Goal: Information Seeking & Learning: Learn about a topic

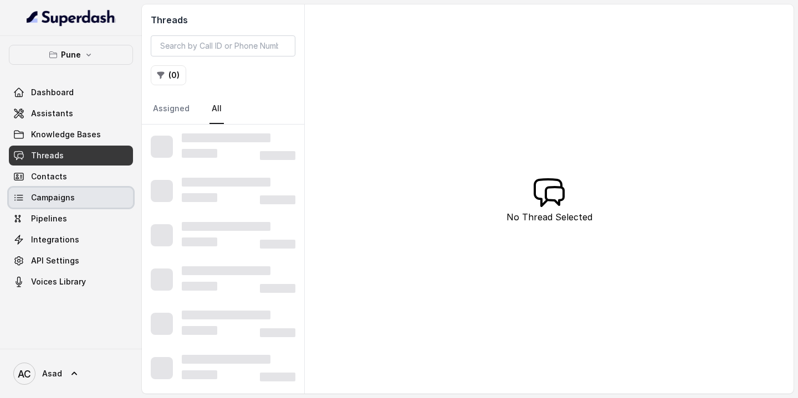
click at [60, 206] on link "Campaigns" at bounding box center [71, 198] width 124 height 20
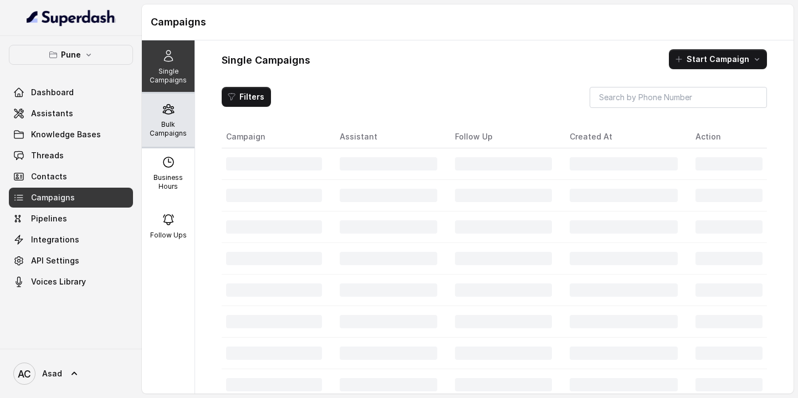
click at [168, 117] on div "Bulk Campaigns" at bounding box center [168, 120] width 53 height 53
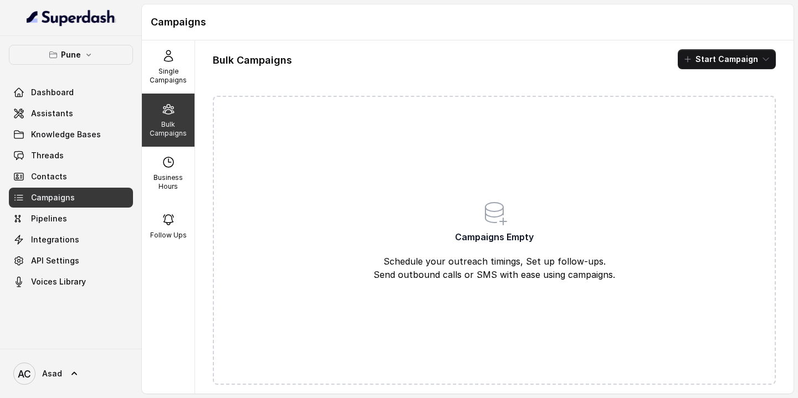
click at [172, 116] on div "Bulk Campaigns" at bounding box center [168, 120] width 53 height 53
click at [169, 71] on p "Single Campaigns" at bounding box center [168, 76] width 44 height 18
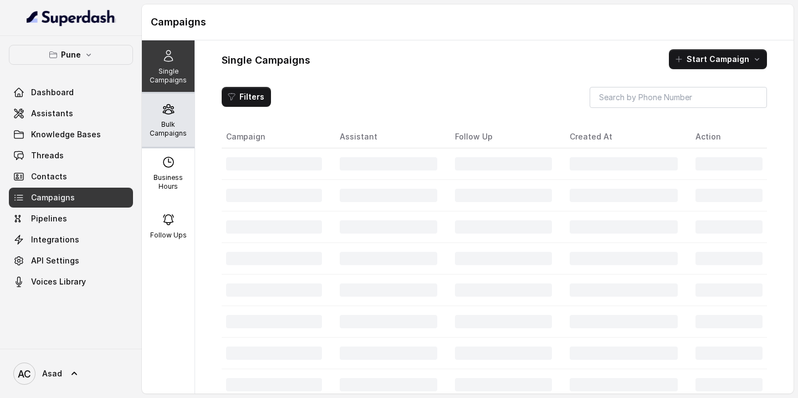
click at [174, 130] on p "Bulk Campaigns" at bounding box center [168, 129] width 44 height 18
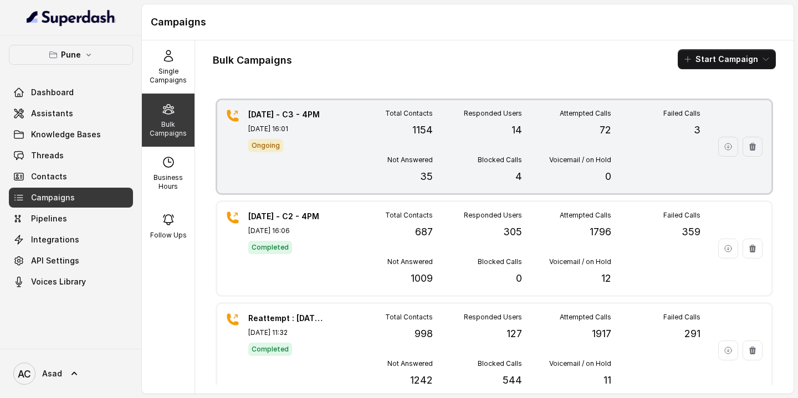
click at [347, 127] on div "Total Contacts 1154" at bounding box center [387, 123] width 89 height 29
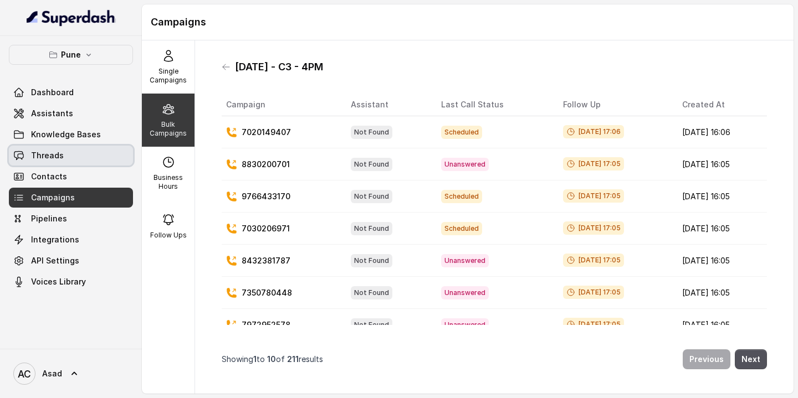
click at [59, 153] on span "Threads" at bounding box center [47, 155] width 33 height 11
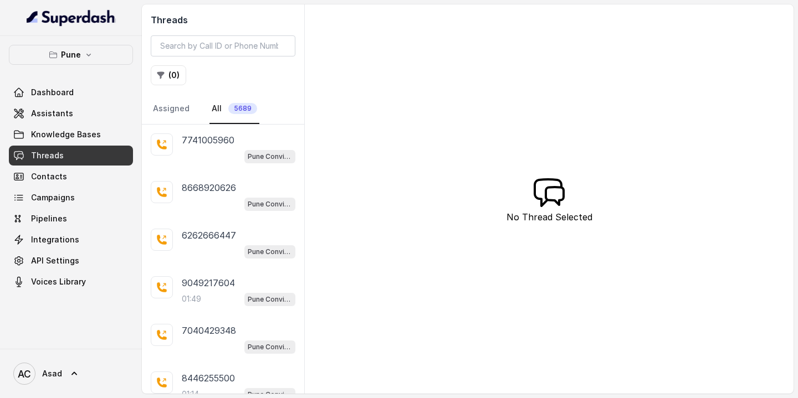
click at [238, 106] on span "5689" at bounding box center [242, 108] width 29 height 11
click at [173, 76] on button "( 0 )" at bounding box center [168, 75] width 35 height 20
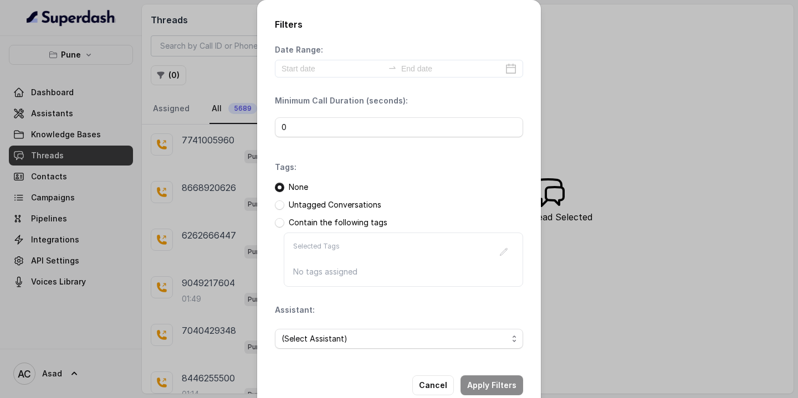
scroll to position [24, 0]
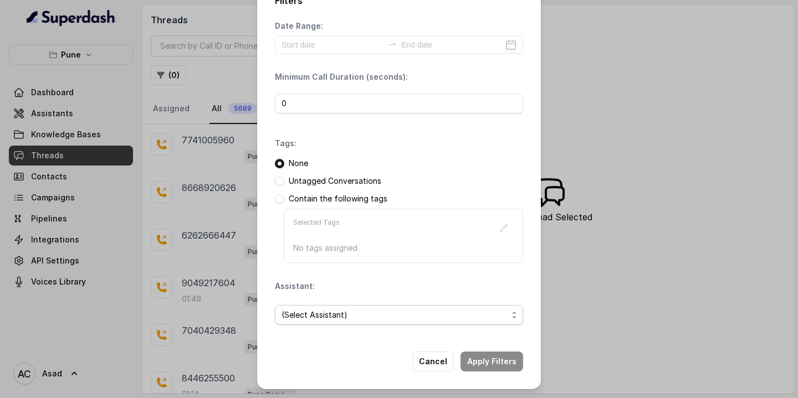
click at [323, 316] on span "(Select Assistant)" at bounding box center [394, 314] width 226 height 13
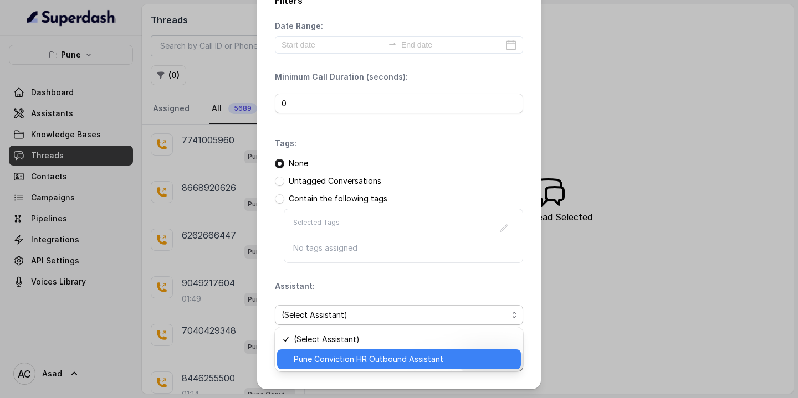
click at [326, 362] on span "Pune Conviction HR Outbound Assistant" at bounding box center [404, 359] width 220 height 13
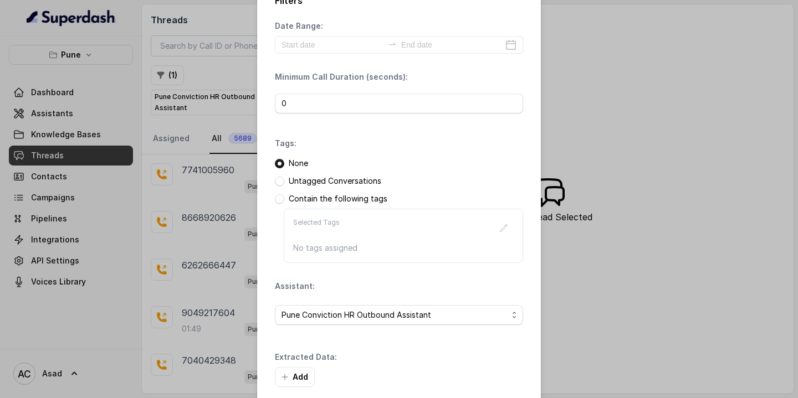
scroll to position [77, 0]
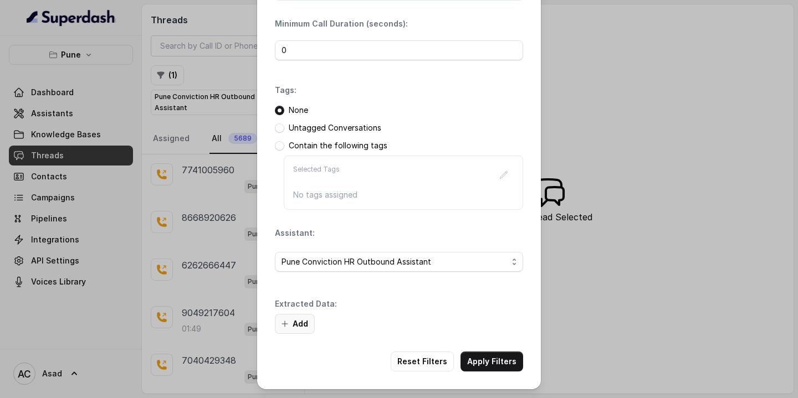
click at [300, 325] on button "Add" at bounding box center [295, 324] width 40 height 20
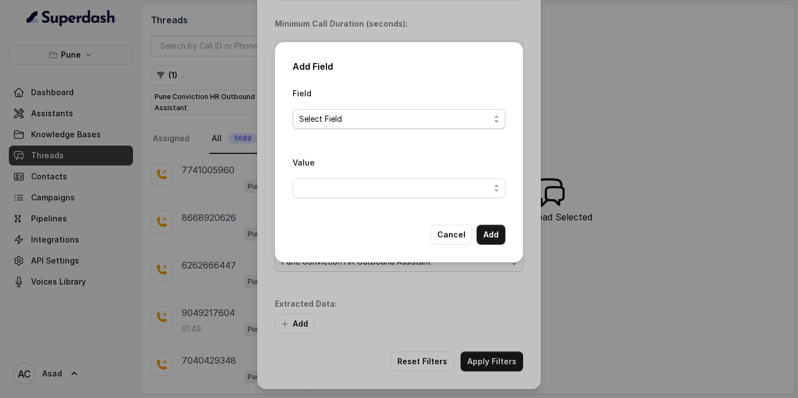
click at [357, 121] on span "Select Field" at bounding box center [394, 118] width 191 height 13
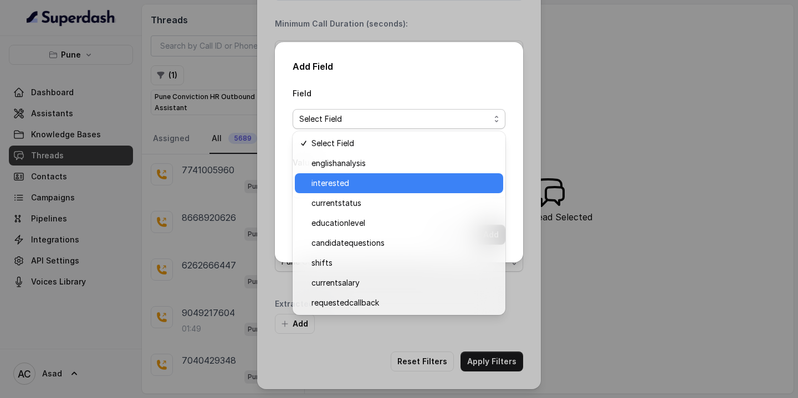
click at [347, 184] on span "interested" at bounding box center [403, 183] width 185 height 13
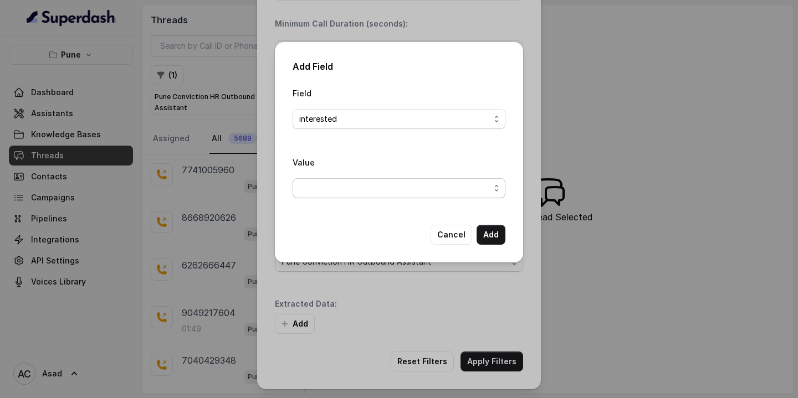
click at [436, 186] on span "button" at bounding box center [398, 188] width 213 height 20
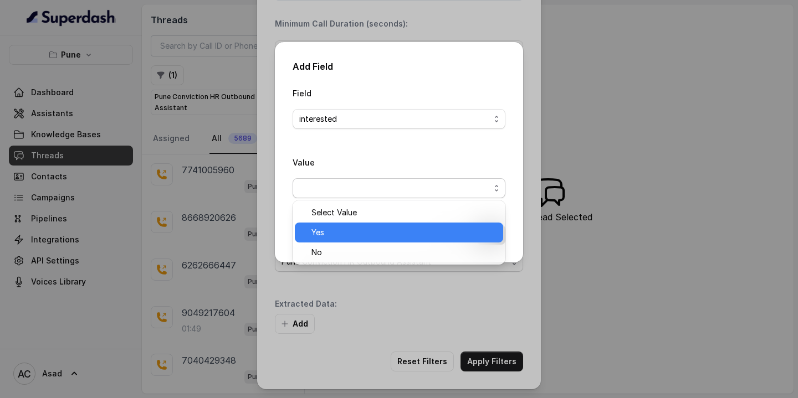
click at [344, 238] on span "Yes" at bounding box center [403, 232] width 185 height 13
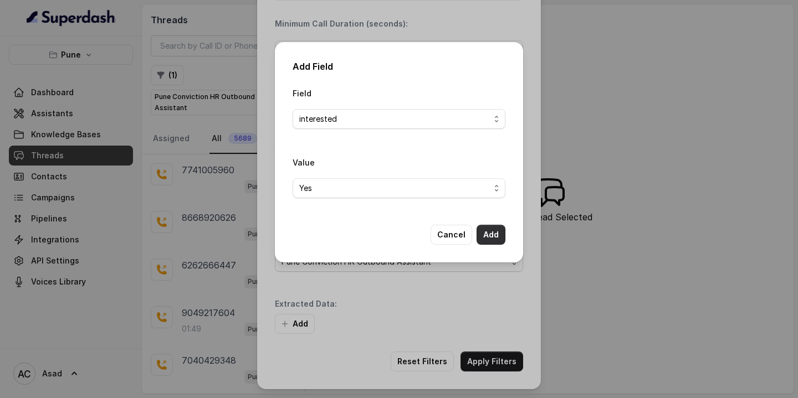
click at [486, 233] on button "Add" at bounding box center [490, 235] width 29 height 20
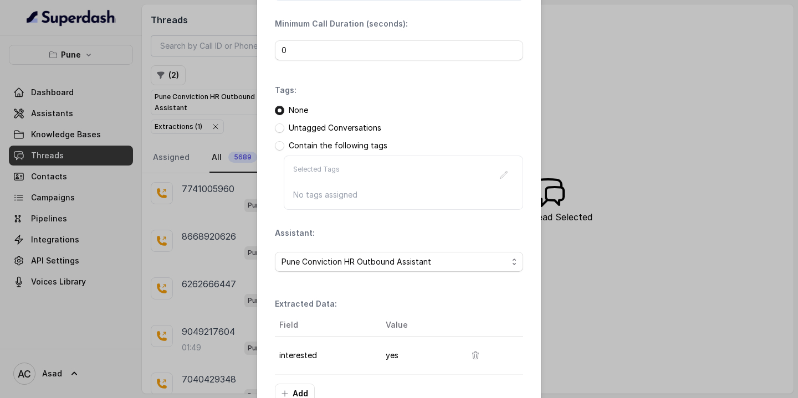
scroll to position [147, 0]
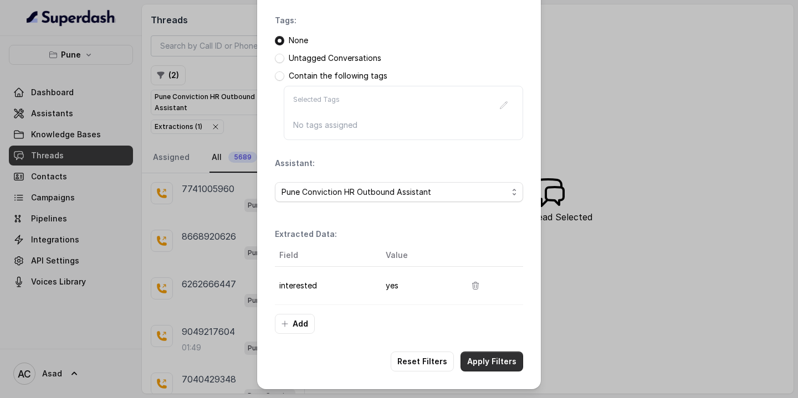
click at [493, 364] on button "Apply Filters" at bounding box center [491, 362] width 63 height 20
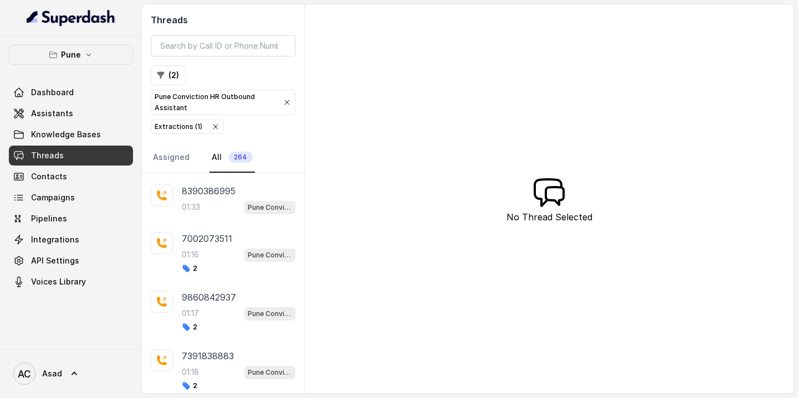
scroll to position [236, 0]
click at [205, 202] on div "01:33 Pune Conviction HR Outbound Assistant" at bounding box center [239, 206] width 114 height 14
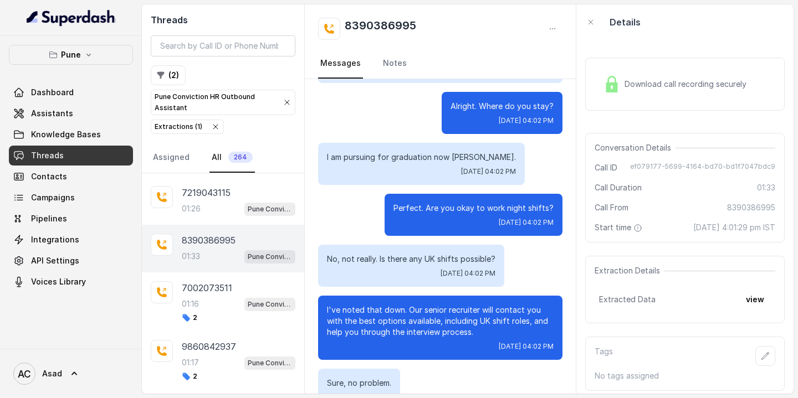
scroll to position [184, 0]
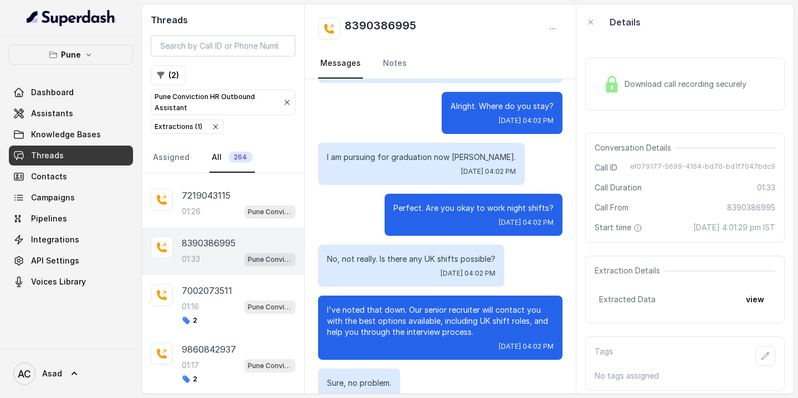
click at [214, 207] on div "01:26 Pune Conviction HR Outbound Assistant" at bounding box center [239, 211] width 114 height 14
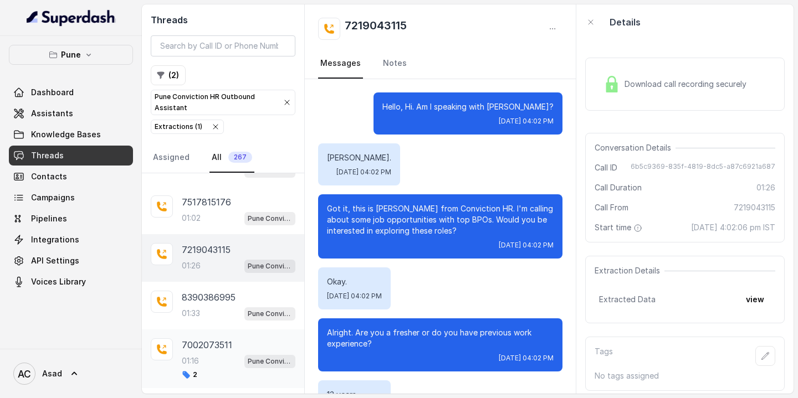
scroll to position [161, 0]
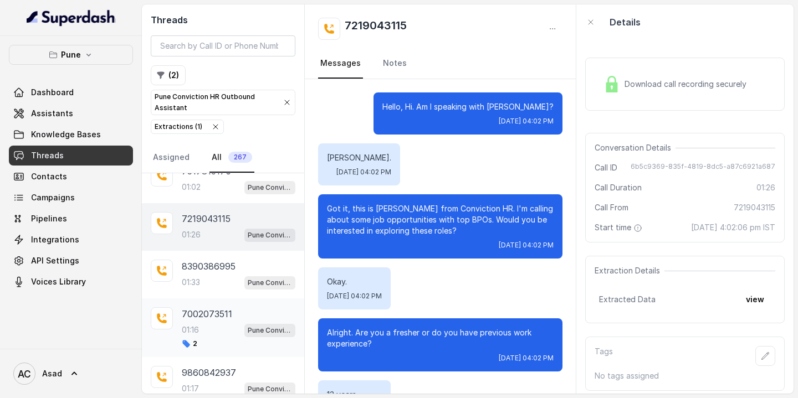
click at [182, 327] on p "01:16" at bounding box center [190, 330] width 17 height 11
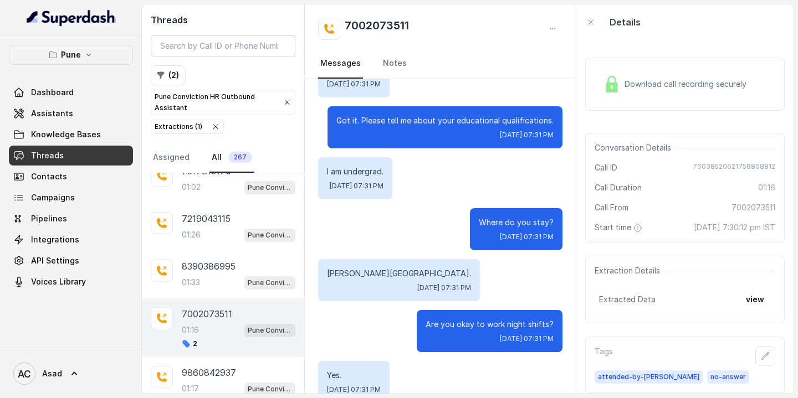
scroll to position [563, 0]
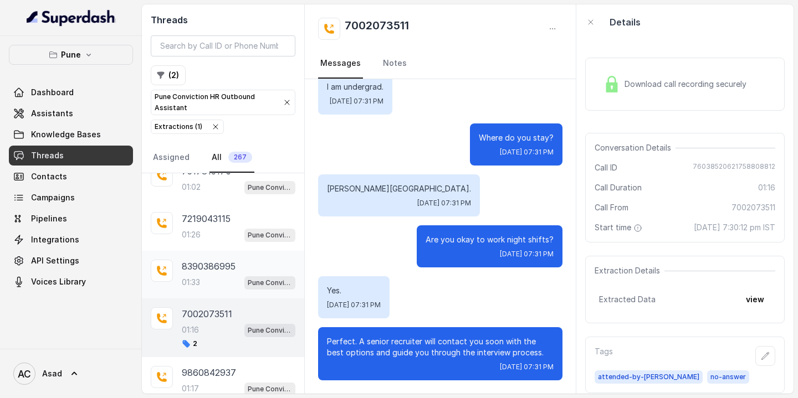
click at [225, 273] on div "8390386995 01:33 Pune Conviction HR Outbound Assistant" at bounding box center [239, 275] width 114 height 30
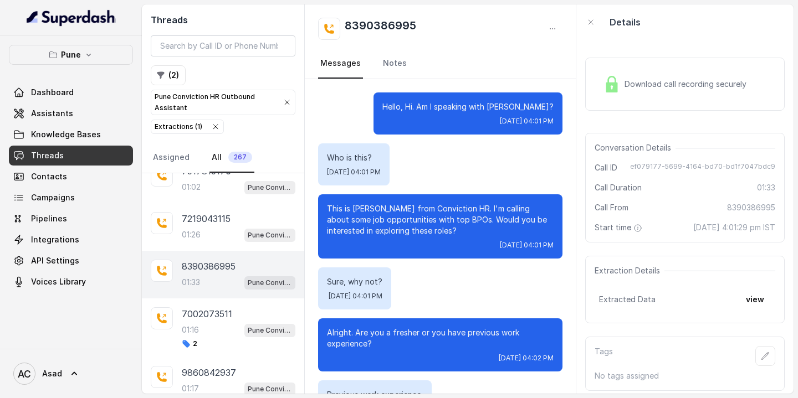
click at [229, 157] on span "267" at bounding box center [240, 157] width 24 height 11
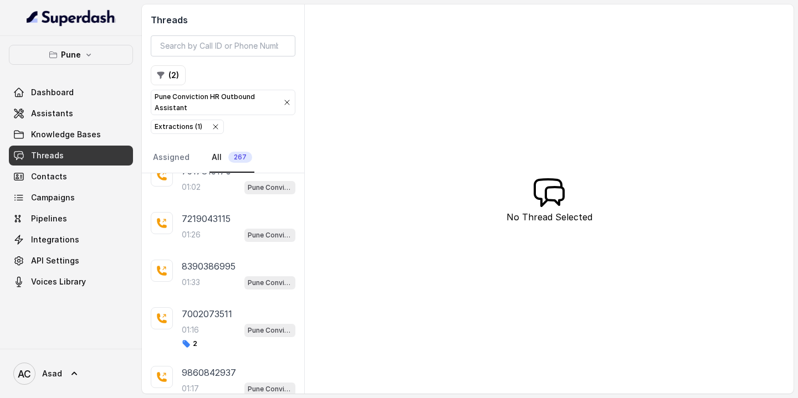
click at [230, 168] on link "All 267" at bounding box center [231, 158] width 45 height 30
click at [212, 284] on div "01:33 Pune Conviction HR Outbound Assistant" at bounding box center [239, 282] width 114 height 14
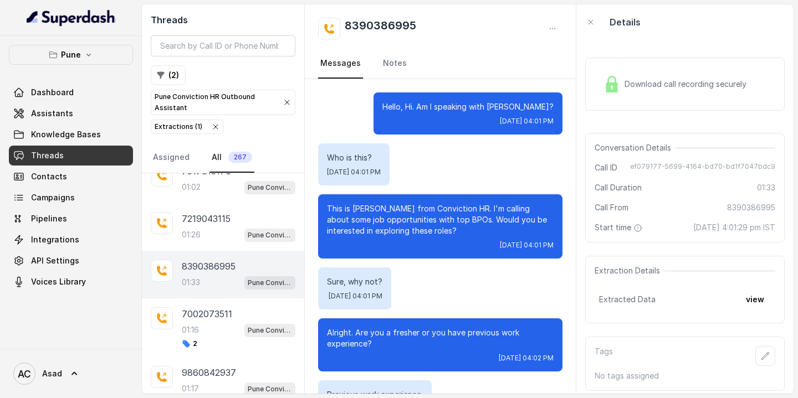
scroll to position [884, 0]
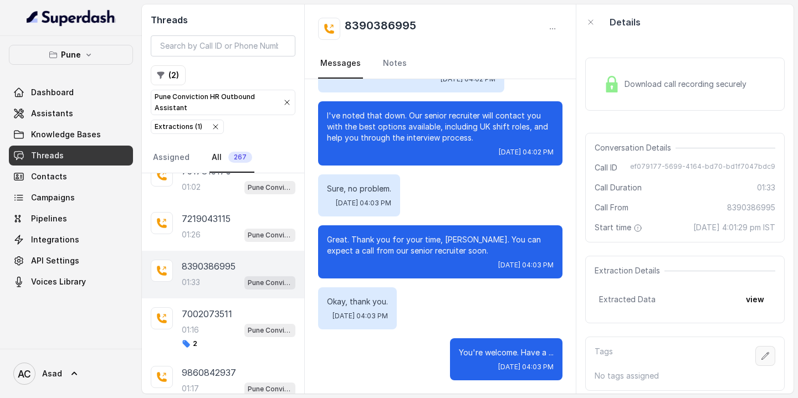
click at [758, 356] on button "button" at bounding box center [765, 356] width 20 height 20
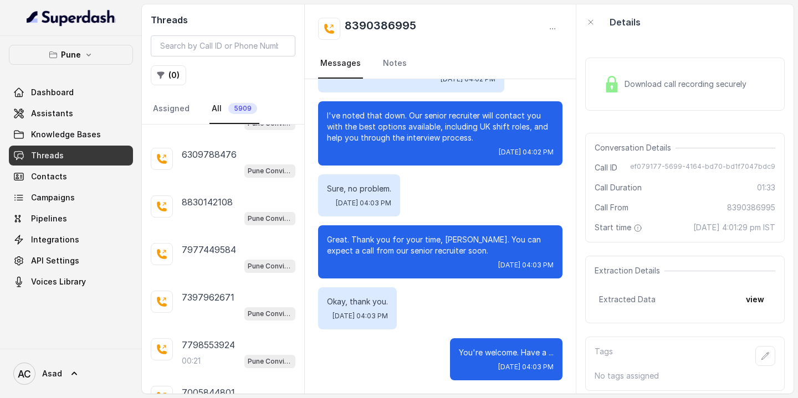
scroll to position [1543, 0]
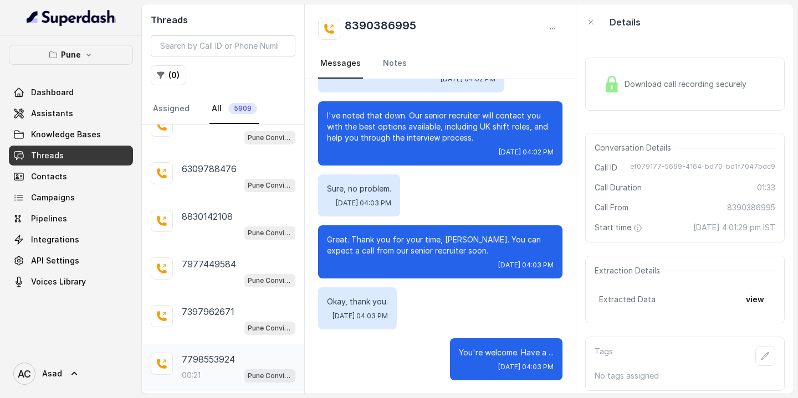
click at [204, 369] on div "00:21 Pune Conviction HR Outbound Assistant" at bounding box center [239, 375] width 114 height 14
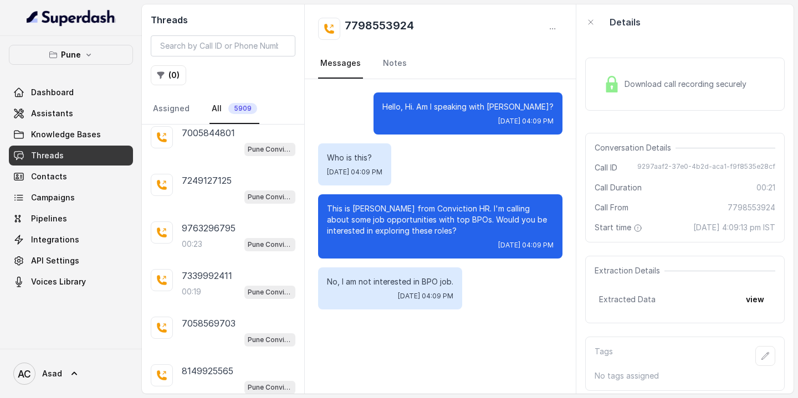
scroll to position [1821, 0]
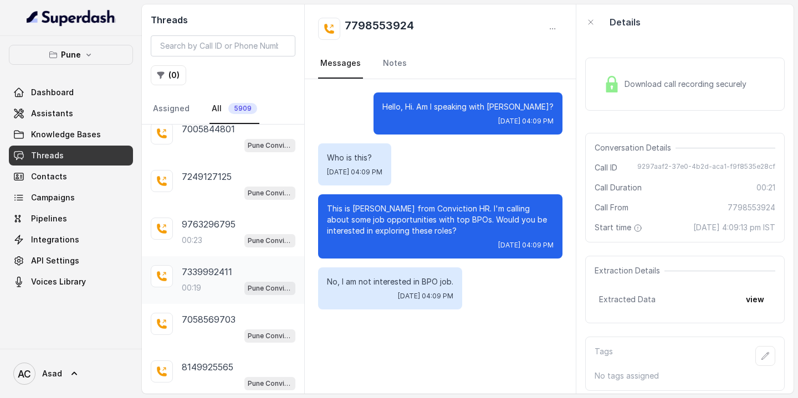
click at [195, 269] on div "7339992411 00:19 Pune Conviction HR Outbound Assistant" at bounding box center [239, 280] width 114 height 30
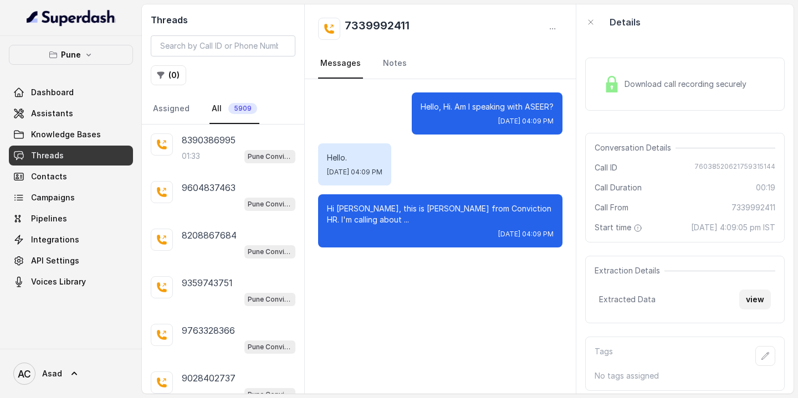
click at [757, 303] on button "view" at bounding box center [755, 300] width 32 height 20
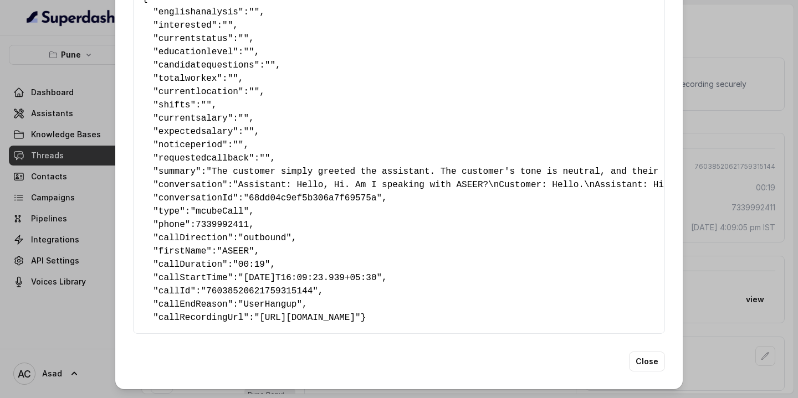
scroll to position [75, 0]
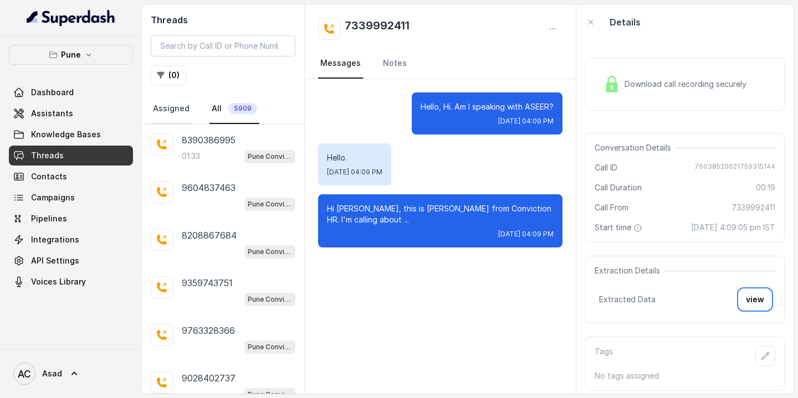
click at [172, 109] on link "Assigned" at bounding box center [171, 109] width 41 height 30
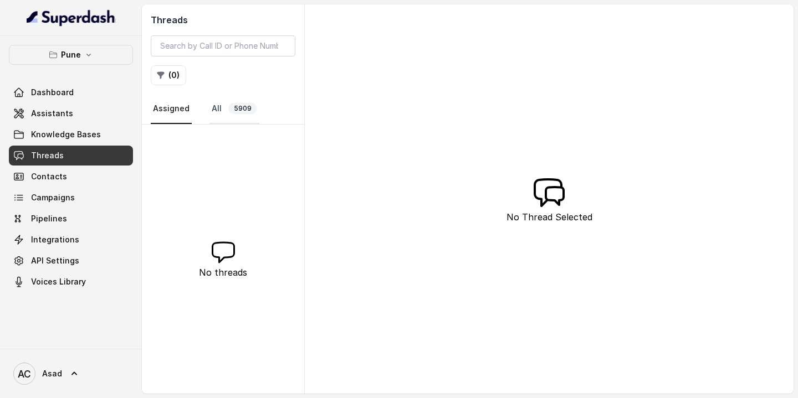
click at [232, 109] on span "5909" at bounding box center [242, 108] width 29 height 11
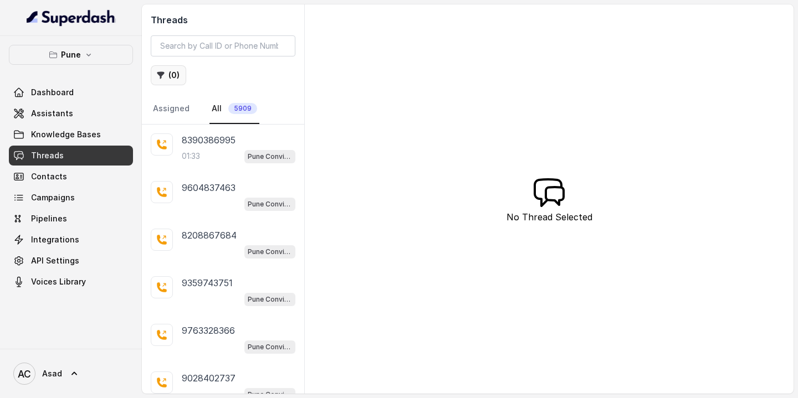
click at [162, 67] on button "( 0 )" at bounding box center [168, 75] width 35 height 20
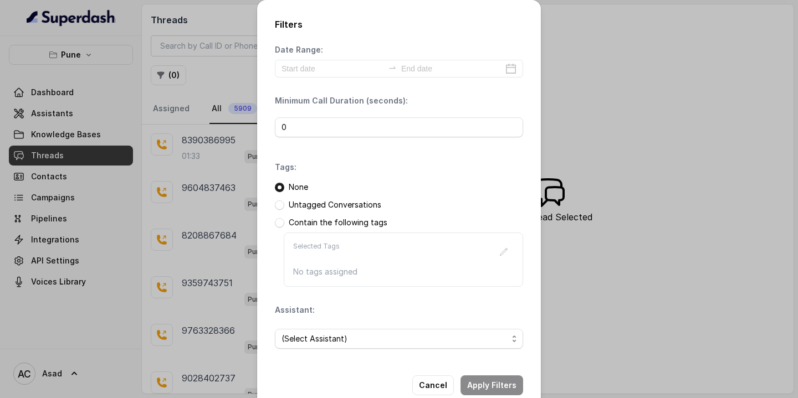
click at [295, 220] on p "Contain the following tags" at bounding box center [338, 222] width 99 height 11
click at [281, 226] on span at bounding box center [279, 222] width 9 height 9
click at [362, 342] on span "(Select Assistant)" at bounding box center [394, 338] width 226 height 13
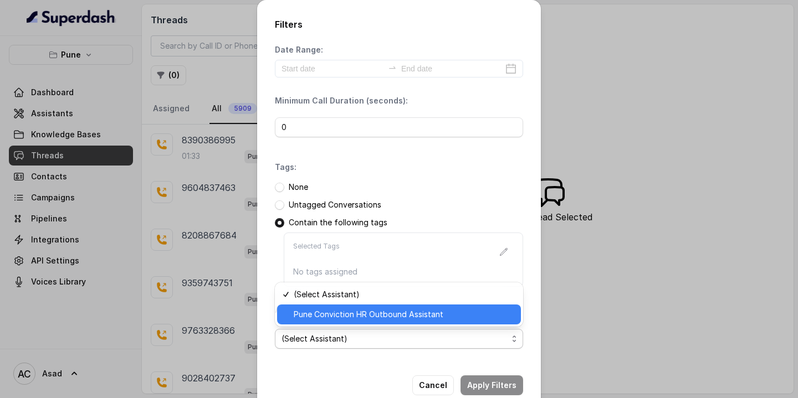
click at [339, 321] on span "Pune Conviction HR Outbound Assistant" at bounding box center [404, 314] width 220 height 13
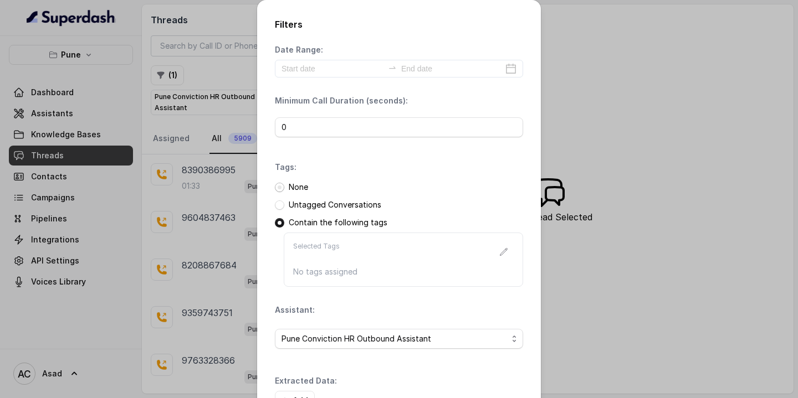
click at [278, 186] on span at bounding box center [279, 187] width 9 height 9
click at [324, 341] on span "Pune Conviction HR Outbound Assistant" at bounding box center [394, 338] width 226 height 13
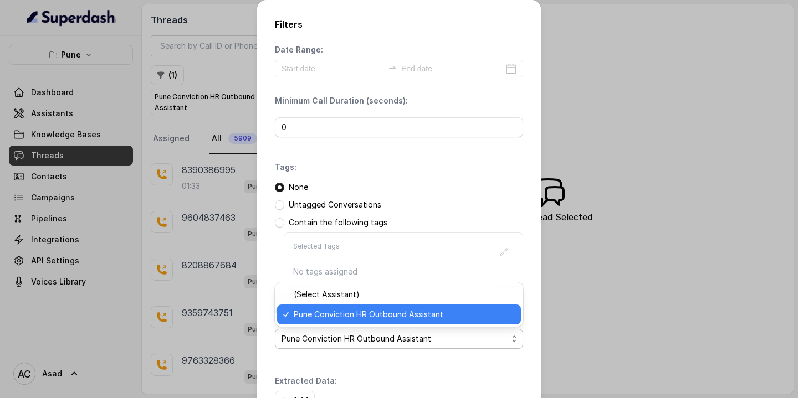
click at [332, 315] on span "Pune Conviction HR Outbound Assistant" at bounding box center [404, 314] width 220 height 13
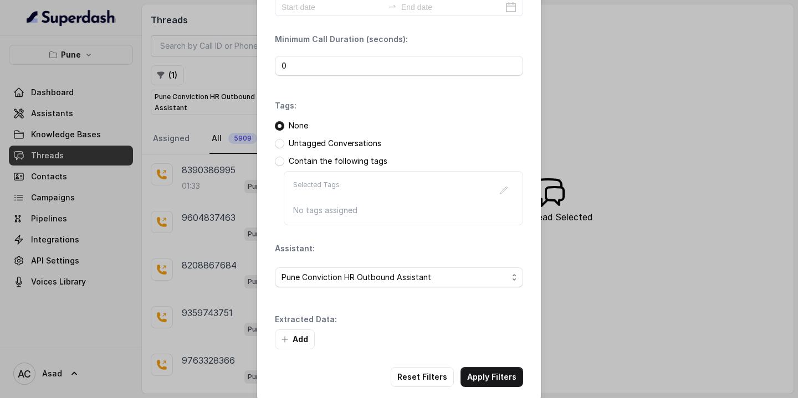
scroll to position [77, 0]
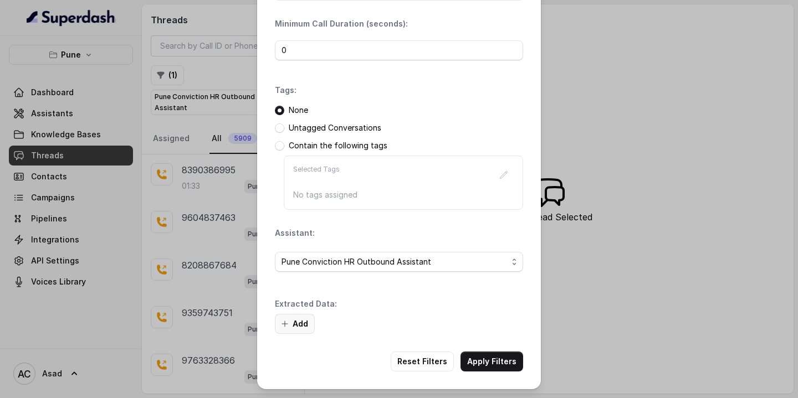
click at [299, 320] on button "Add" at bounding box center [295, 324] width 40 height 20
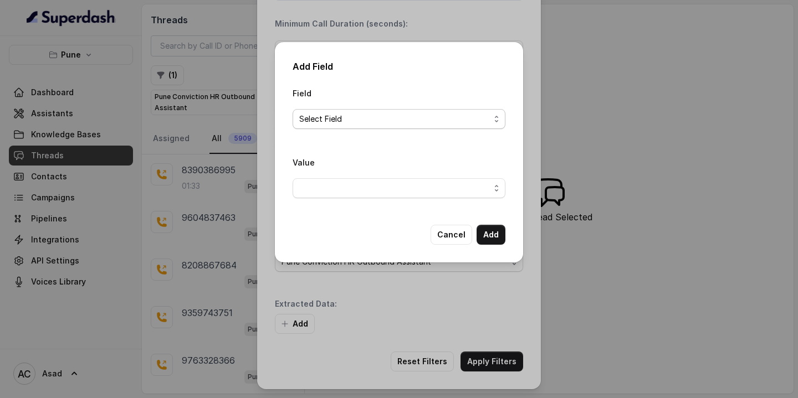
click at [335, 114] on span "Select Field" at bounding box center [394, 118] width 191 height 13
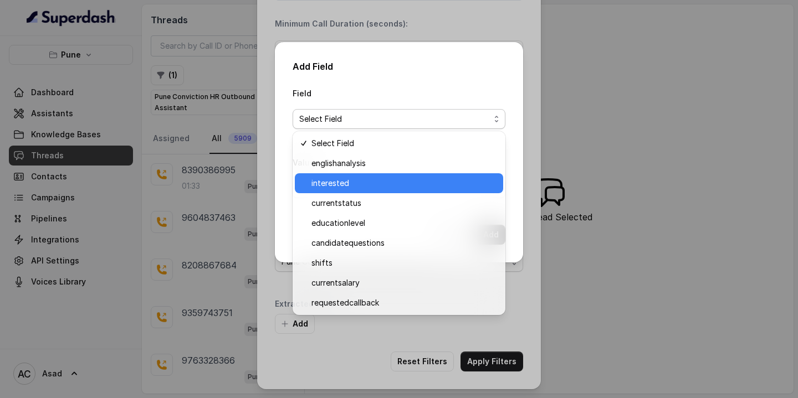
click at [331, 184] on span "interested" at bounding box center [403, 183] width 185 height 13
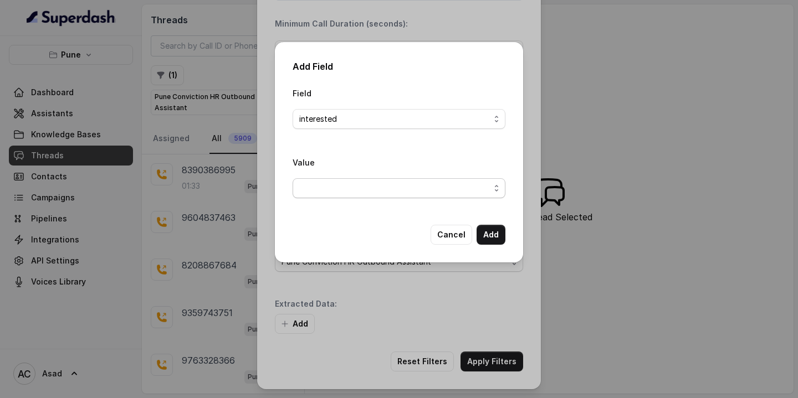
click at [362, 192] on span "button" at bounding box center [398, 188] width 213 height 20
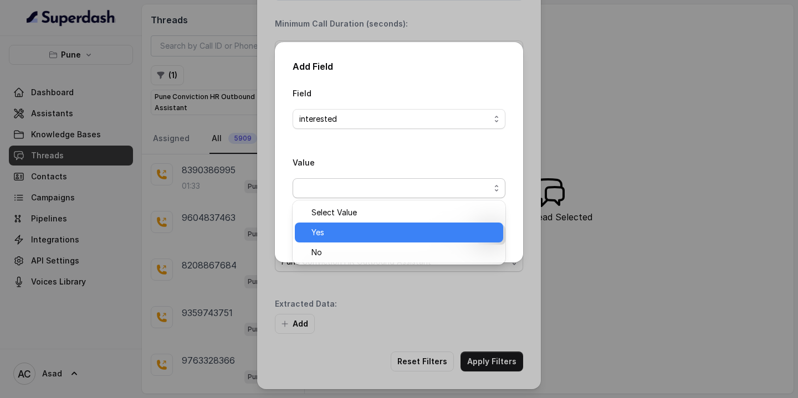
click at [331, 233] on span "Yes" at bounding box center [403, 232] width 185 height 13
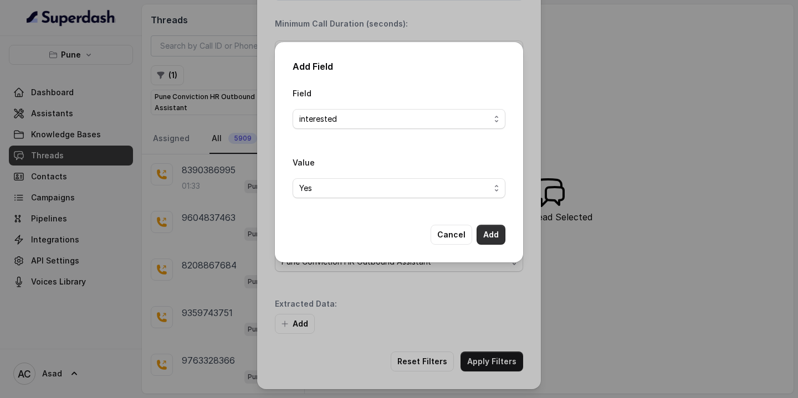
click at [486, 240] on button "Add" at bounding box center [490, 235] width 29 height 20
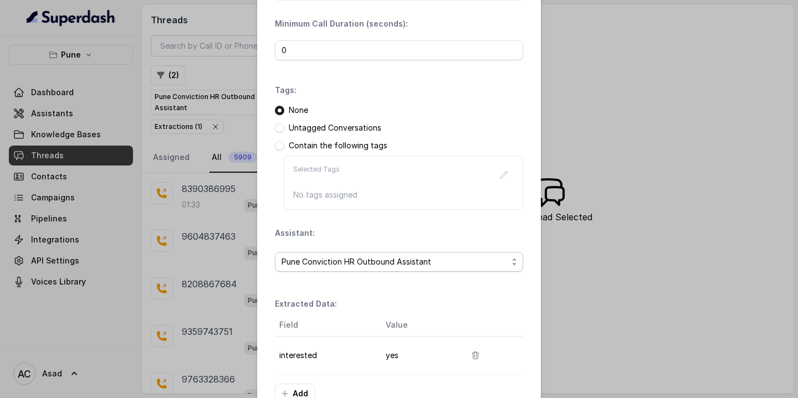
scroll to position [147, 0]
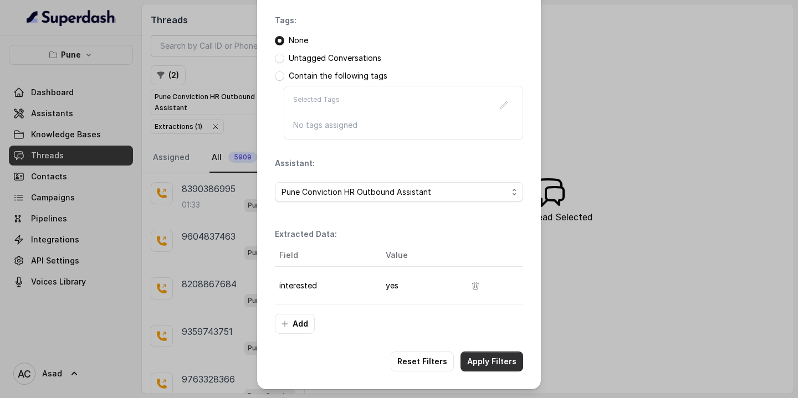
click at [494, 359] on button "Apply Filters" at bounding box center [491, 362] width 63 height 20
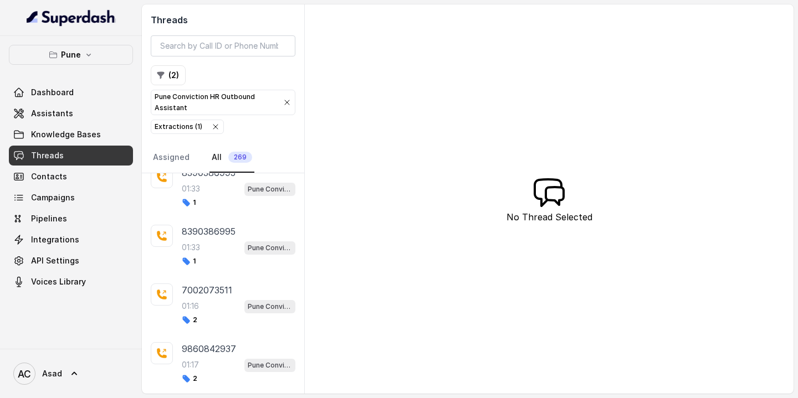
scroll to position [442, 0]
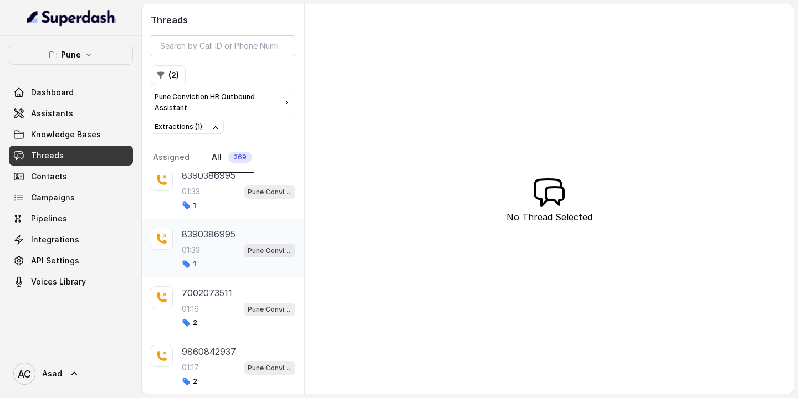
click at [209, 244] on div "01:33 Pune Conviction HR Outbound Assistant" at bounding box center [239, 250] width 114 height 14
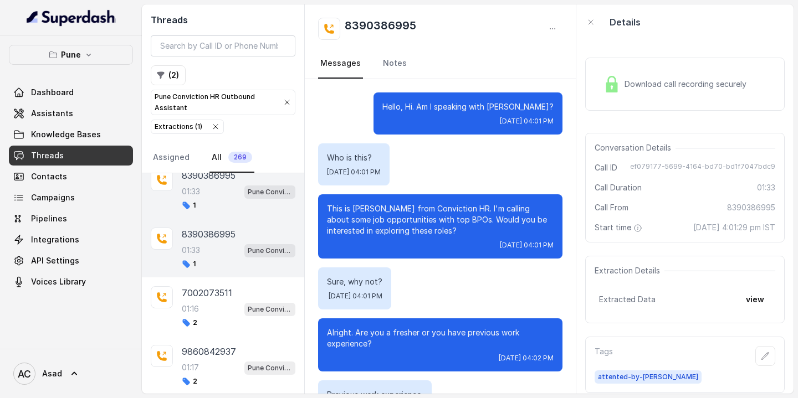
scroll to position [884, 0]
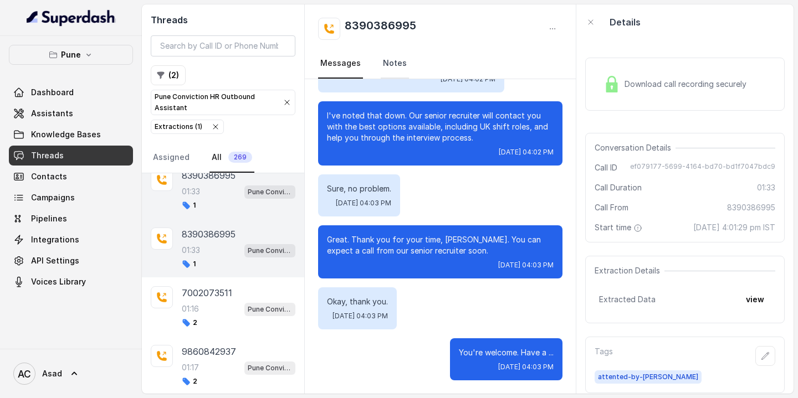
click at [390, 65] on link "Notes" at bounding box center [394, 64] width 28 height 30
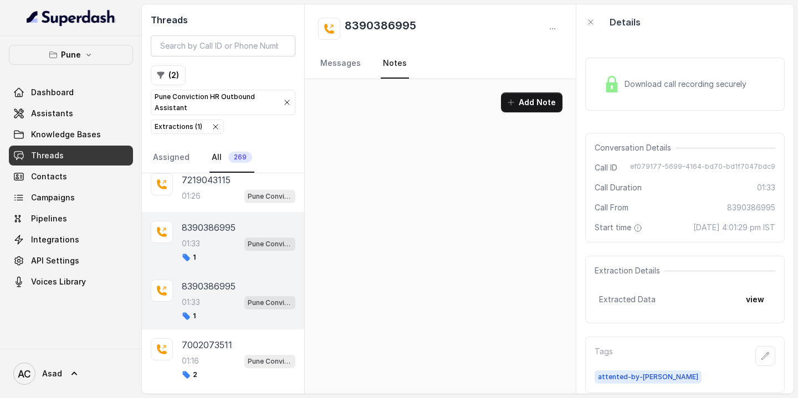
scroll to position [385, 0]
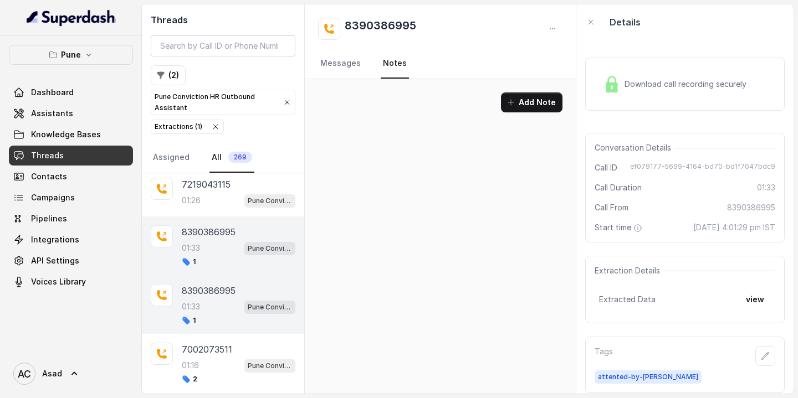
click at [225, 248] on div "01:33 Pune Conviction HR Outbound Assistant" at bounding box center [239, 248] width 114 height 14
click at [209, 289] on p "8390386995" at bounding box center [209, 290] width 54 height 13
click at [208, 235] on p "8390386995" at bounding box center [209, 231] width 54 height 13
click at [209, 310] on div "01:33 Pune Conviction HR Outbound Assistant" at bounding box center [239, 307] width 114 height 14
click at [218, 238] on div "8390386995 01:33 Pune Conviction HR Outbound Assistant 1" at bounding box center [239, 245] width 114 height 41
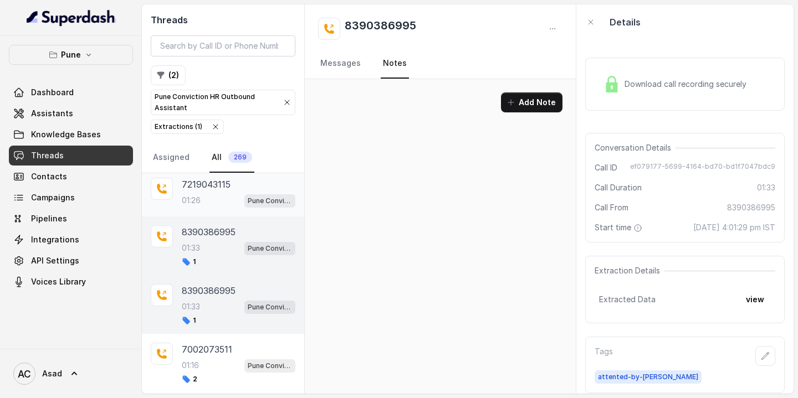
click at [208, 193] on div "01:26 Pune Conviction HR Outbound Assistant" at bounding box center [239, 200] width 114 height 14
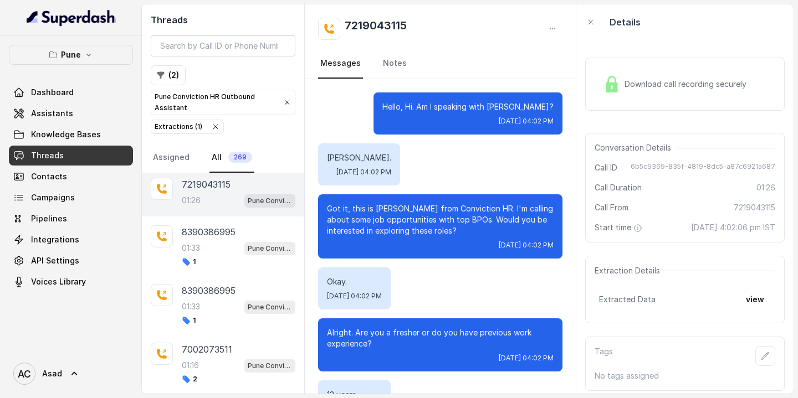
scroll to position [851, 0]
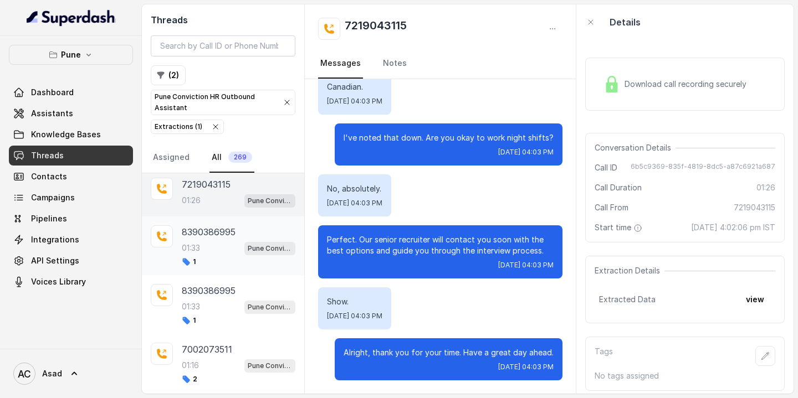
click at [200, 237] on div "8390386995 01:33 Pune Conviction HR Outbound Assistant 1" at bounding box center [239, 245] width 114 height 41
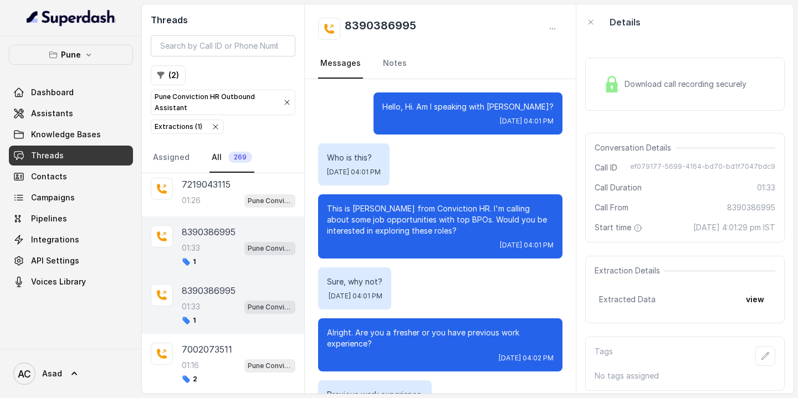
scroll to position [884, 0]
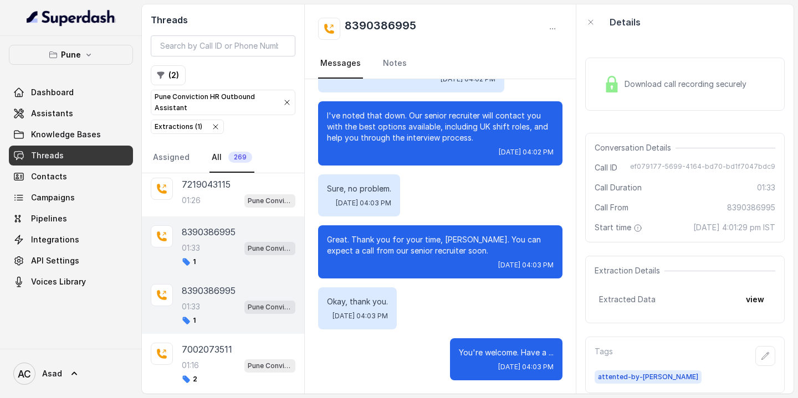
click at [194, 293] on p "8390386995" at bounding box center [209, 290] width 54 height 13
click at [212, 300] on div "01:33 Pune Conviction HR Outbound Assistant" at bounding box center [239, 307] width 114 height 14
click at [203, 241] on div "01:33 Pune Conviction HR Outbound Assistant" at bounding box center [239, 248] width 114 height 14
click at [200, 290] on p "8390386995" at bounding box center [209, 290] width 54 height 13
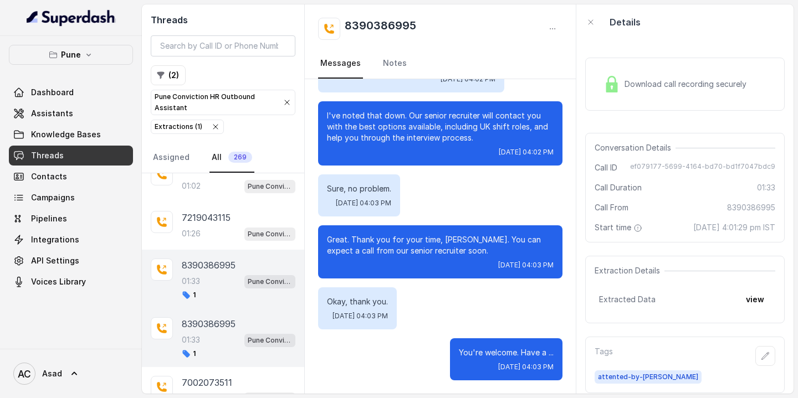
scroll to position [354, 0]
click at [209, 323] on p "8390386995" at bounding box center [209, 322] width 54 height 13
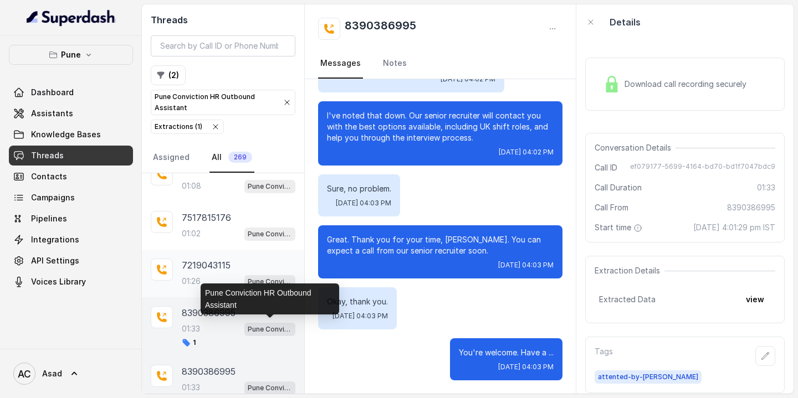
scroll to position [300, 0]
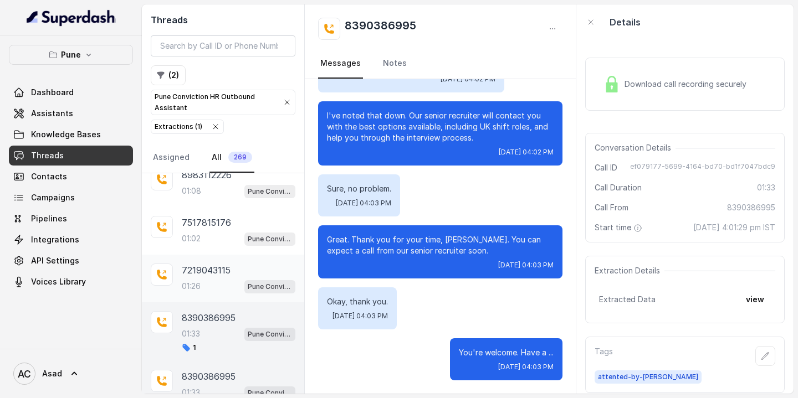
click at [210, 272] on p "7219043115" at bounding box center [206, 270] width 49 height 13
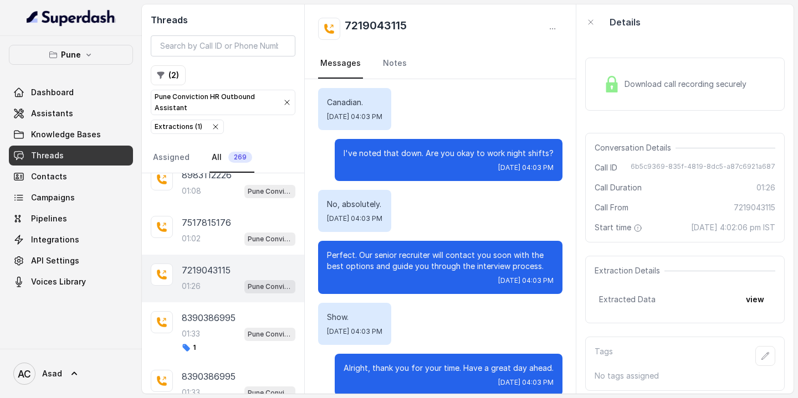
scroll to position [851, 0]
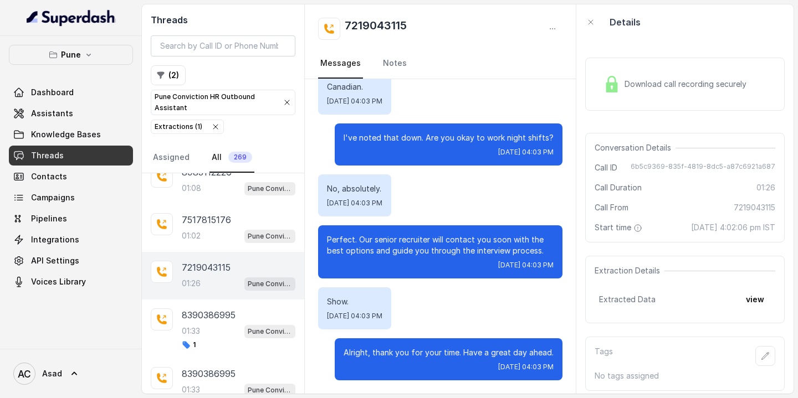
click at [209, 270] on p "7219043115" at bounding box center [206, 267] width 49 height 13
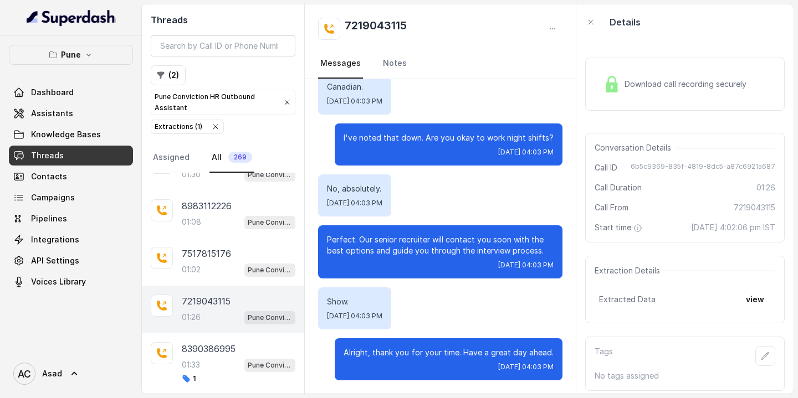
scroll to position [263, 0]
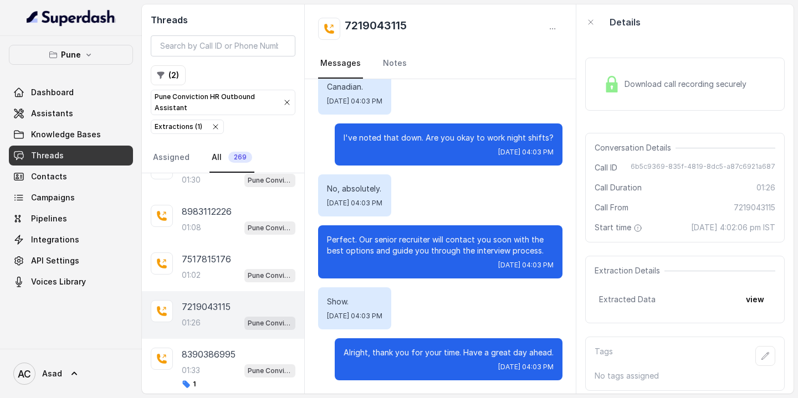
click at [209, 270] on div "01:02 Pune Conviction HR Outbound Assistant" at bounding box center [239, 275] width 114 height 14
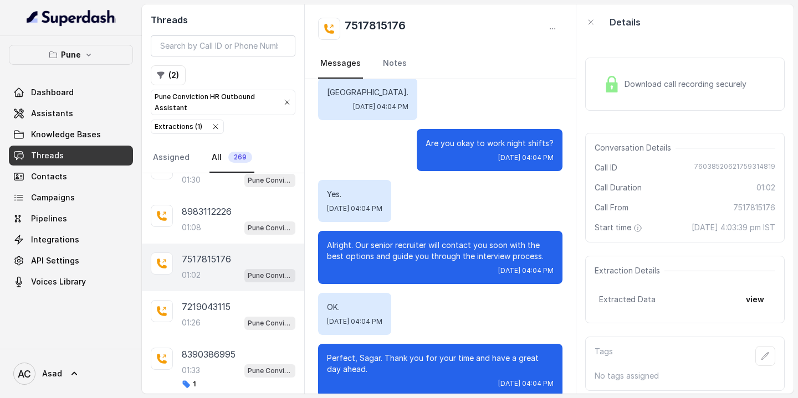
scroll to position [574, 0]
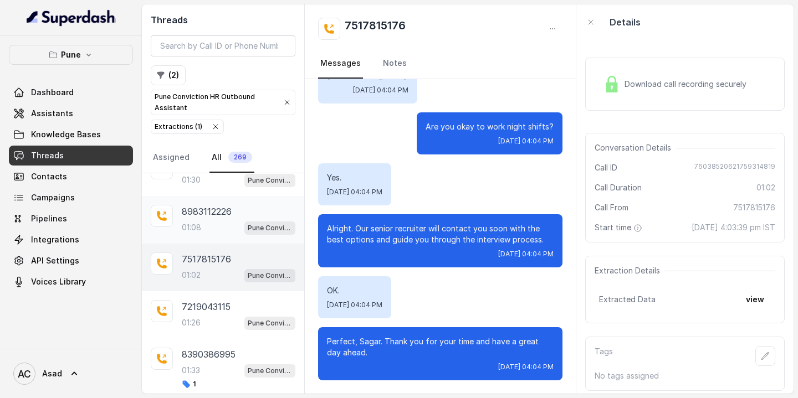
click at [209, 227] on div "01:08 Pune Conviction HR Outbound Assistant" at bounding box center [239, 227] width 114 height 14
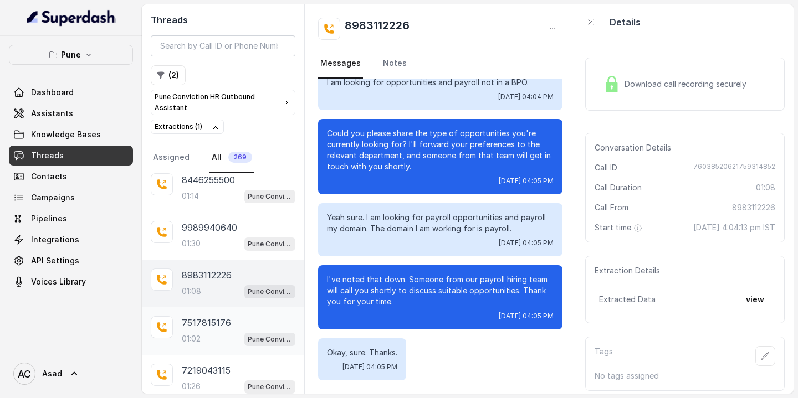
scroll to position [193, 0]
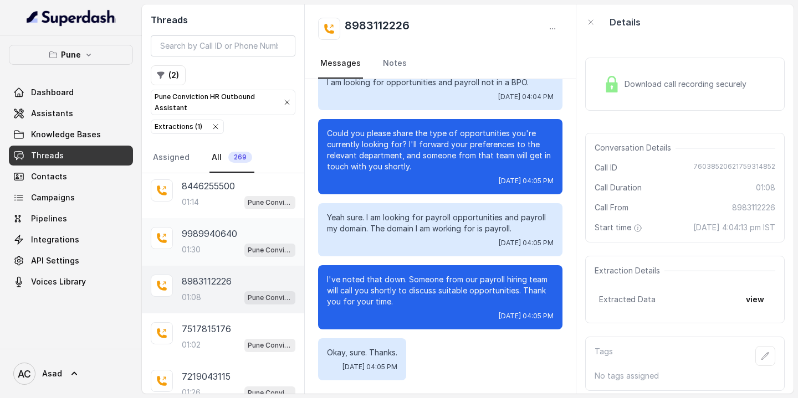
click at [204, 249] on div "01:30 Pune Conviction HR Outbound Assistant" at bounding box center [239, 250] width 114 height 14
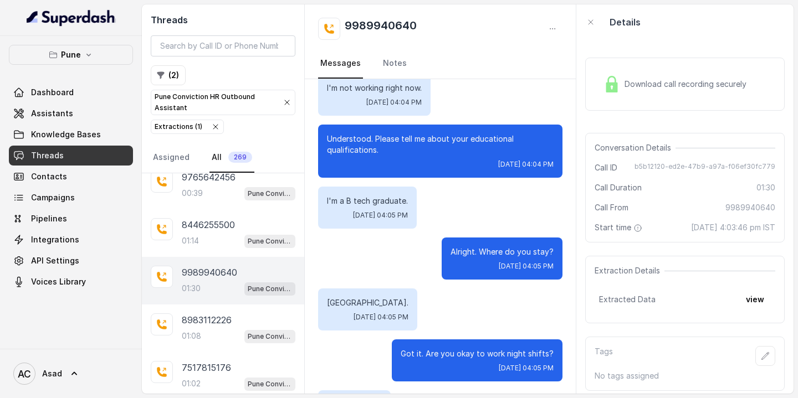
scroll to position [152, 0]
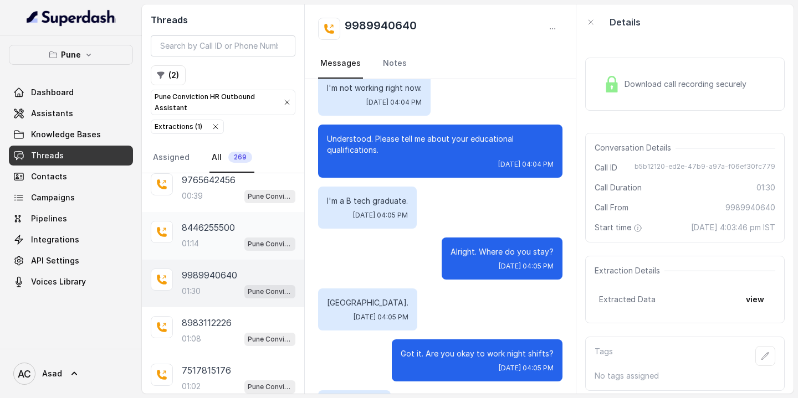
click at [213, 229] on p "8446255500" at bounding box center [208, 227] width 53 height 13
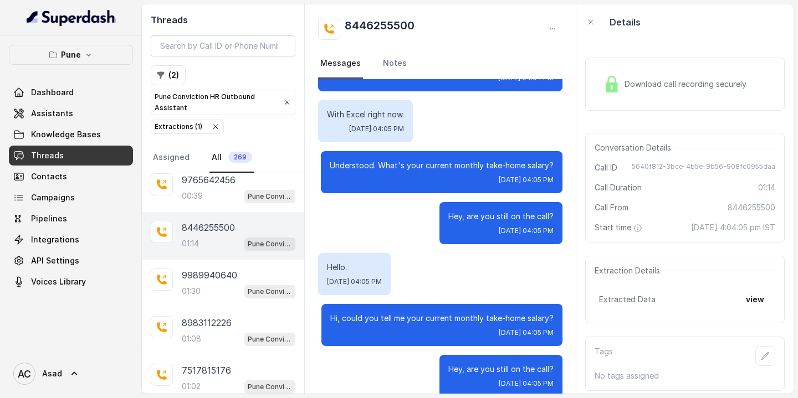
scroll to position [512, 0]
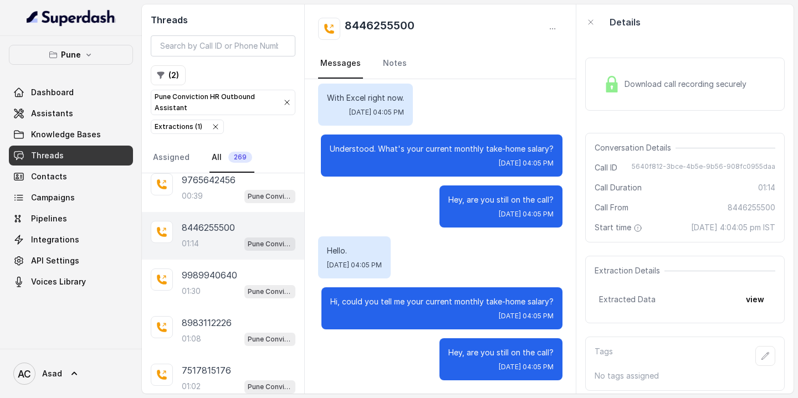
click at [214, 240] on div "01:14 Pune Conviction HR Outbound Assistant" at bounding box center [239, 243] width 114 height 14
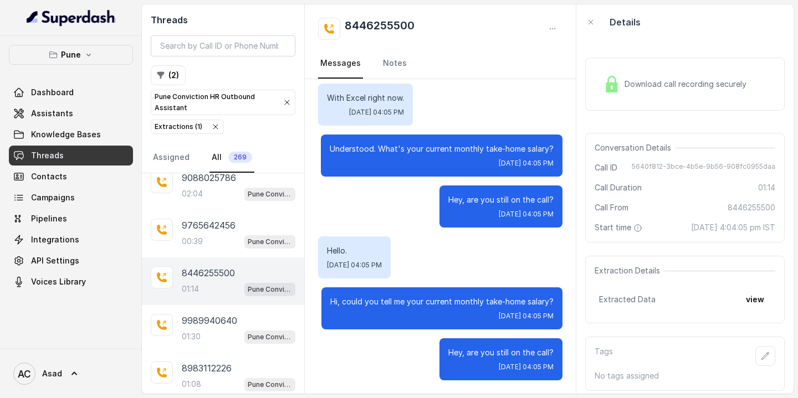
scroll to position [95, 0]
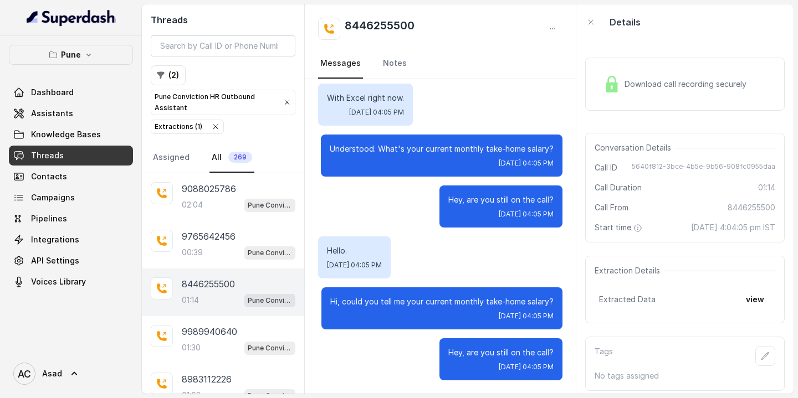
click at [214, 240] on p "9765642456" at bounding box center [209, 236] width 54 height 13
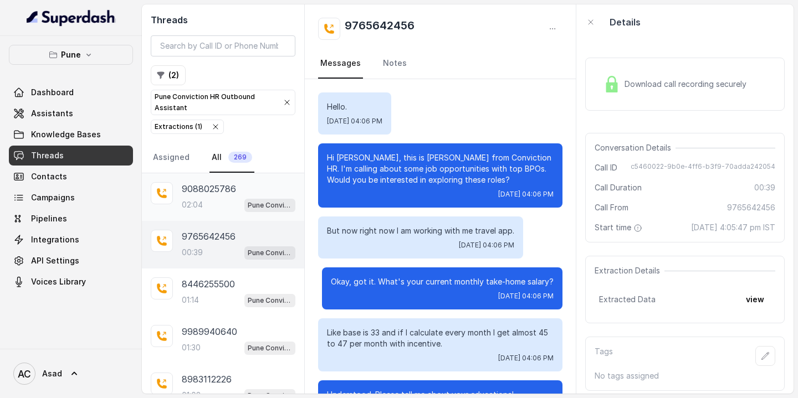
scroll to position [89, 0]
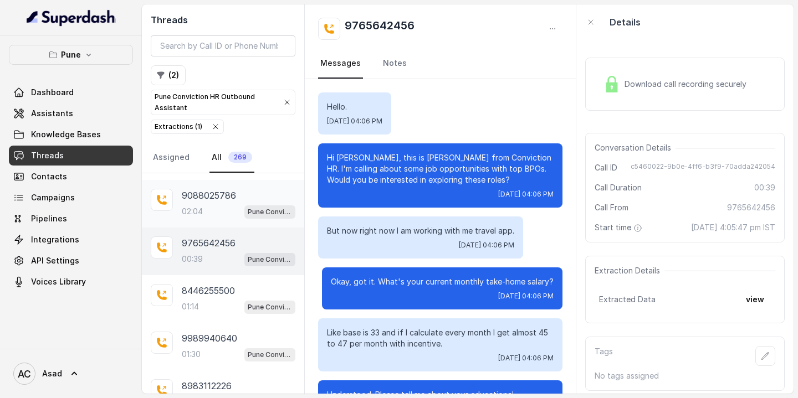
click at [199, 199] on p "9088025786" at bounding box center [209, 195] width 54 height 13
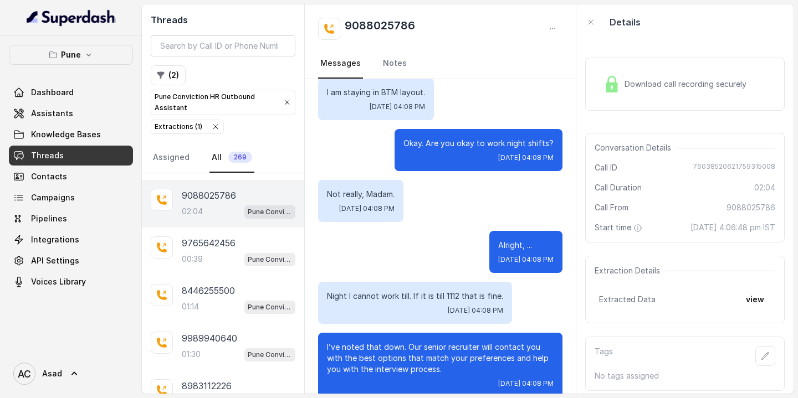
scroll to position [1269, 0]
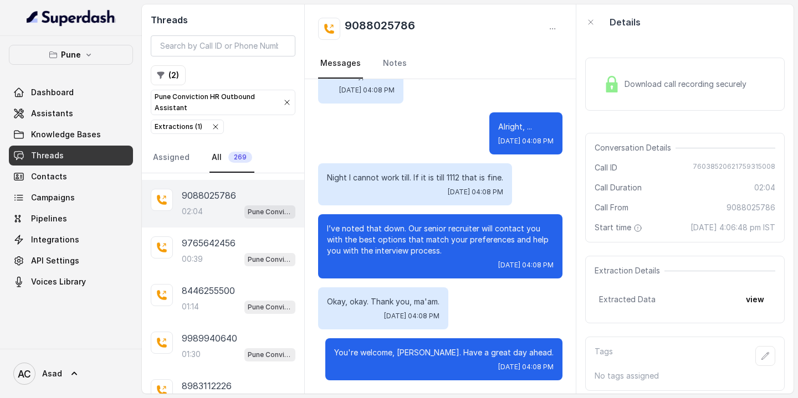
click at [407, 25] on h2 "9088025786" at bounding box center [379, 29] width 70 height 22
click at [468, 41] on div "9088025786 Messages Notes" at bounding box center [440, 41] width 271 height 75
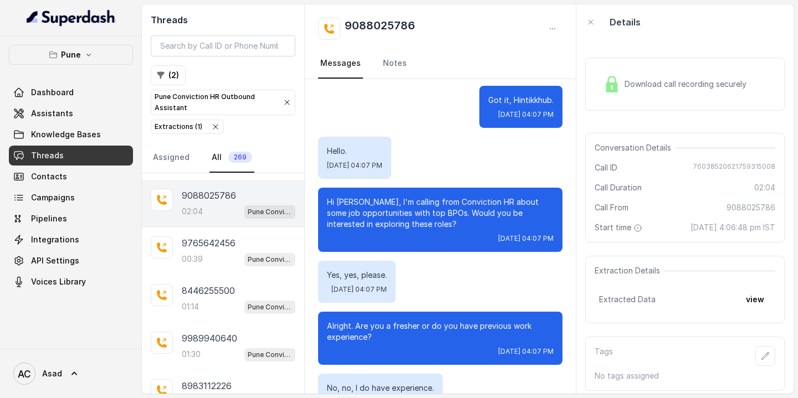
scroll to position [0, 0]
